Goal: Check status: Check status

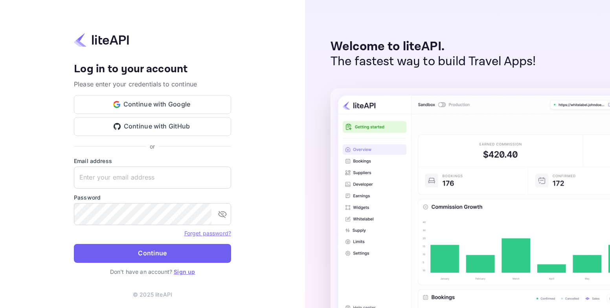
type input "[EMAIL_ADDRESS][DOMAIN_NAME]"
click at [209, 256] on button "Continue" at bounding box center [152, 253] width 157 height 19
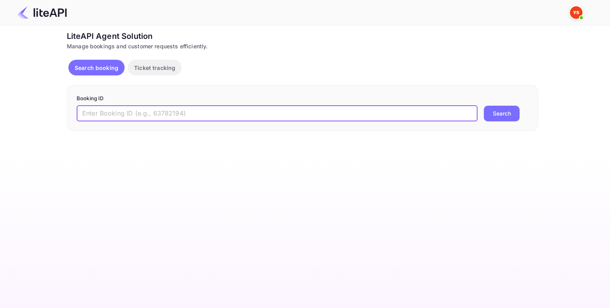
click at [210, 116] on input "text" at bounding box center [277, 114] width 401 height 16
paste input "8989873"
click at [471, 112] on input "8989873" at bounding box center [277, 114] width 401 height 16
type input "8989873"
click at [490, 114] on button "Search" at bounding box center [502, 114] width 36 height 16
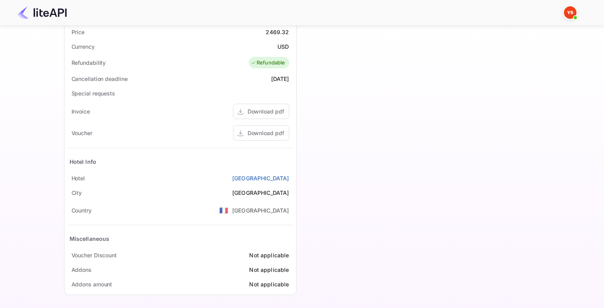
scroll to position [264, 0]
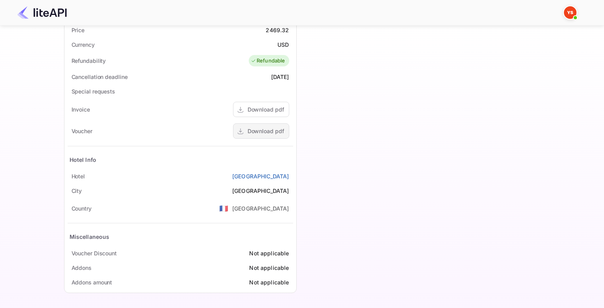
click at [256, 134] on div "Download pdf" at bounding box center [266, 131] width 37 height 8
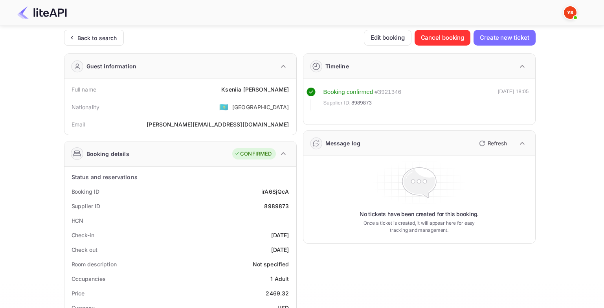
scroll to position [0, 0]
click at [105, 36] on div "Back to search" at bounding box center [97, 38] width 40 height 8
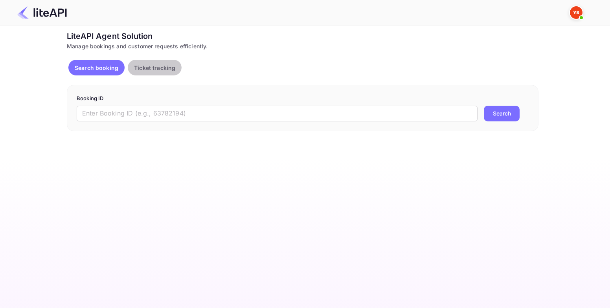
click at [154, 70] on p "Ticket tracking" at bounding box center [154, 68] width 41 height 8
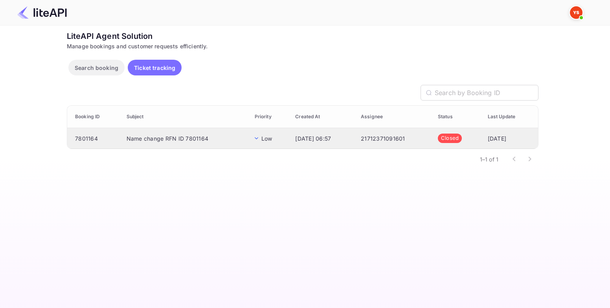
click at [218, 142] on td "Name change RFN ID 7801164" at bounding box center [184, 138] width 128 height 21
